Goal: Check status

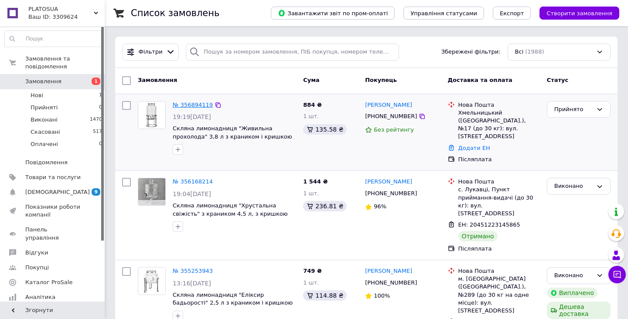
click at [183, 103] on link "№ 356894119" at bounding box center [193, 105] width 40 height 7
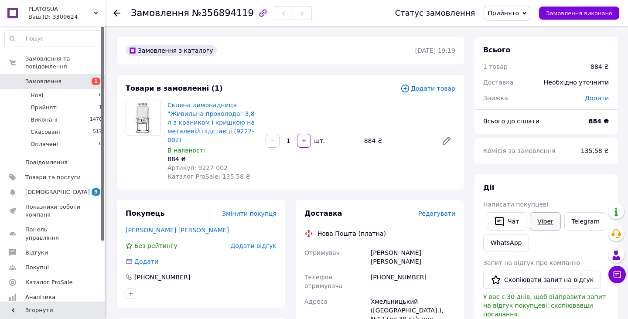
click at [548, 226] on link "Viber" at bounding box center [544, 221] width 31 height 18
click at [258, 13] on icon "button" at bounding box center [263, 13] width 10 height 10
click at [258, 17] on icon "button" at bounding box center [263, 13] width 10 height 10
click at [40, 81] on span "Замовлення" at bounding box center [43, 82] width 36 height 8
